Goal: Check status: Check status

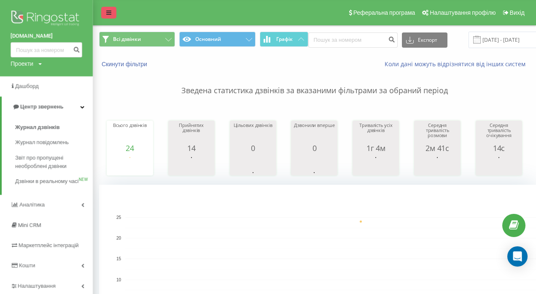
drag, startPoint x: 131, startPoint y: 5, endPoint x: 111, endPoint y: 12, distance: 20.9
click at [111, 12] on div "Реферальна програма Налаштування профілю Вихід" at bounding box center [268, 12] width 536 height 25
click at [111, 12] on icon at bounding box center [108, 13] width 5 height 6
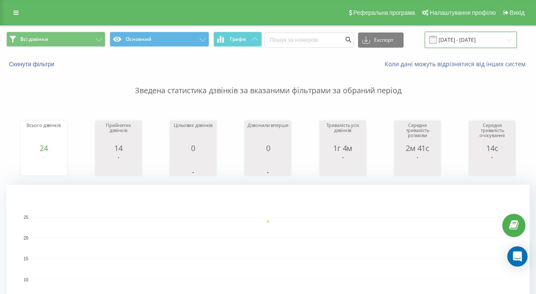
click at [454, 39] on input "[DATE] - [DATE]" at bounding box center [470, 40] width 92 height 16
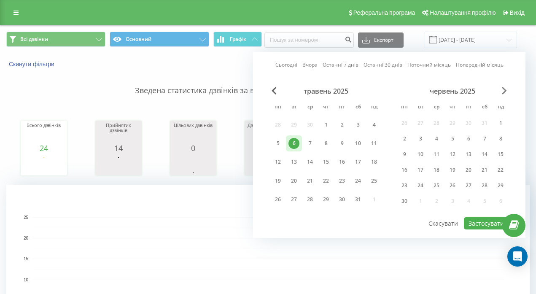
click at [502, 89] on span "Next Month" at bounding box center [503, 91] width 5 height 8
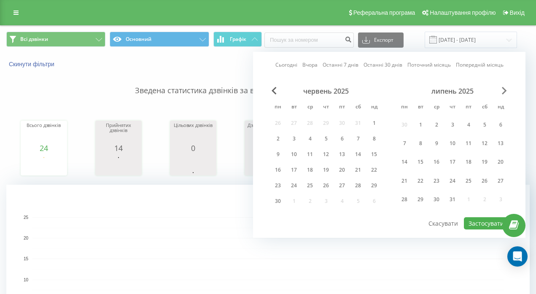
click at [502, 89] on span "Next Month" at bounding box center [503, 91] width 5 height 8
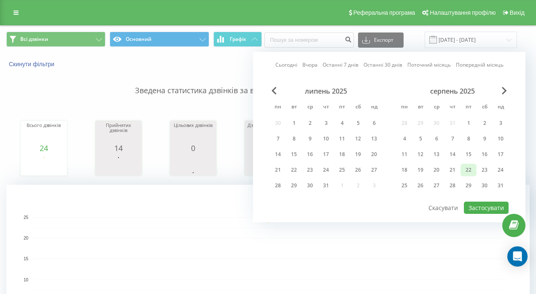
click at [469, 170] on div "22" at bounding box center [468, 169] width 11 height 11
click at [486, 209] on button "Застосувати" at bounding box center [486, 207] width 45 height 12
type input "[DATE] - [DATE]"
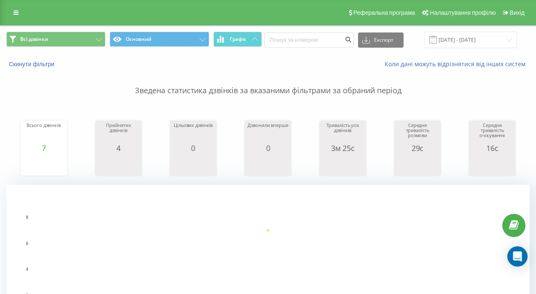
click at [0, 0] on polygon at bounding box center [0, 0] width 0 height 0
click at [0, 0] on icon at bounding box center [0, 0] width 0 height 0
